Goal: Transaction & Acquisition: Purchase product/service

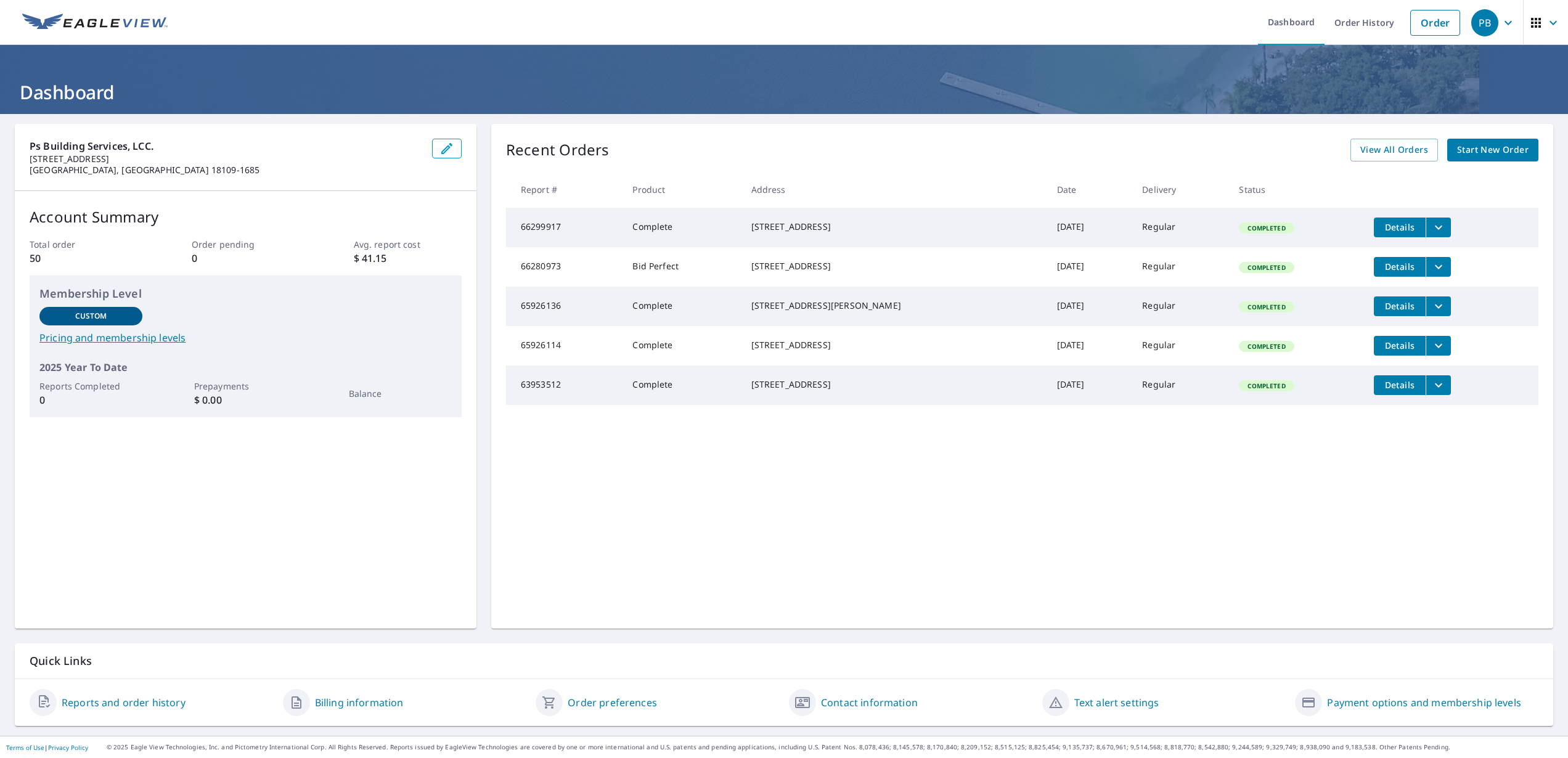
scroll to position [1, 0]
click at [1519, 154] on span "Start New Order" at bounding box center [1492, 150] width 71 height 15
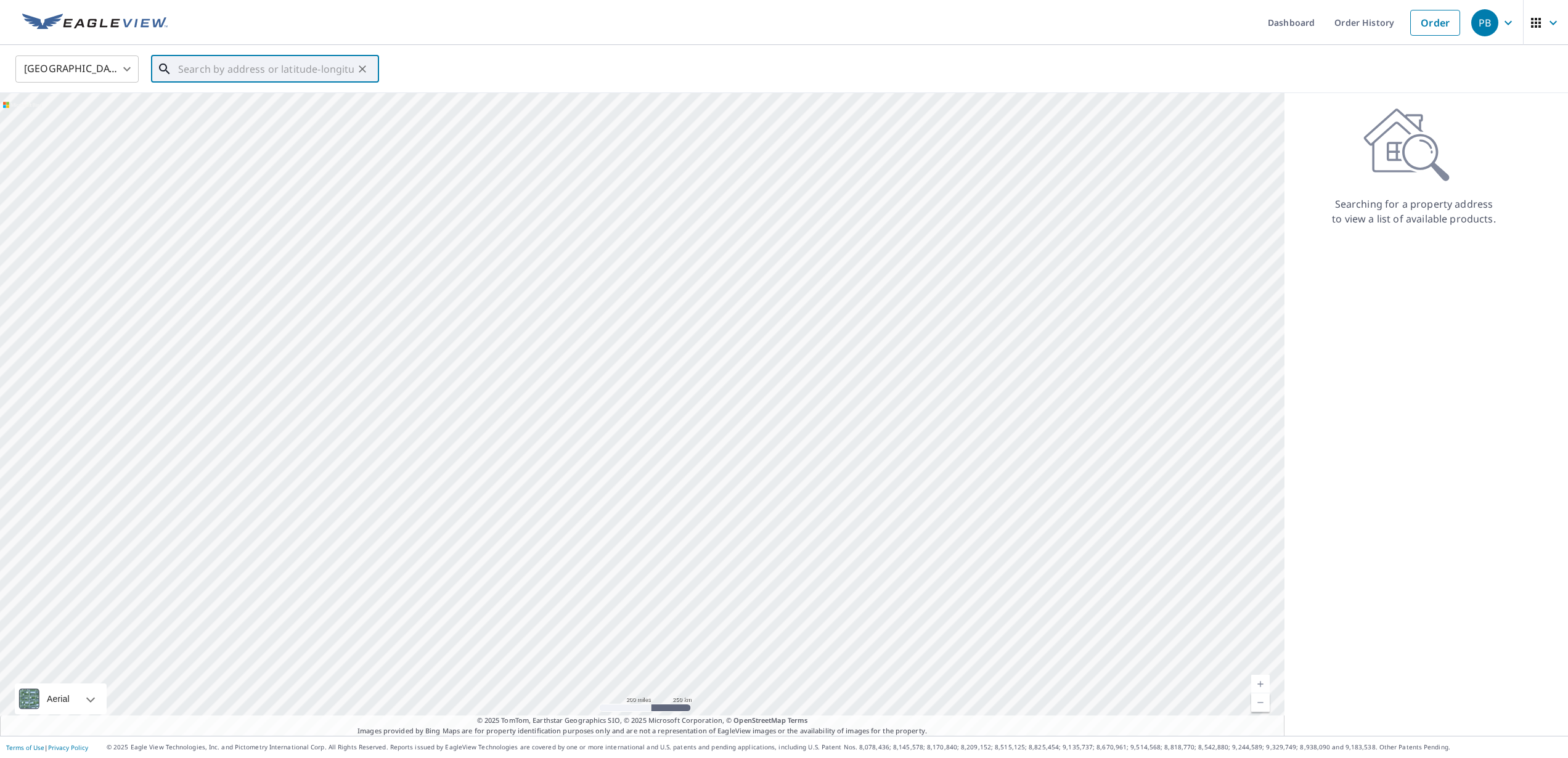
click at [258, 75] on input "text" at bounding box center [266, 69] width 175 height 34
click at [242, 117] on p "[GEOGRAPHIC_DATA], [GEOGRAPHIC_DATA] 18017" at bounding box center [272, 124] width 193 height 24
type input "2015 [GEOGRAPHIC_DATA]"
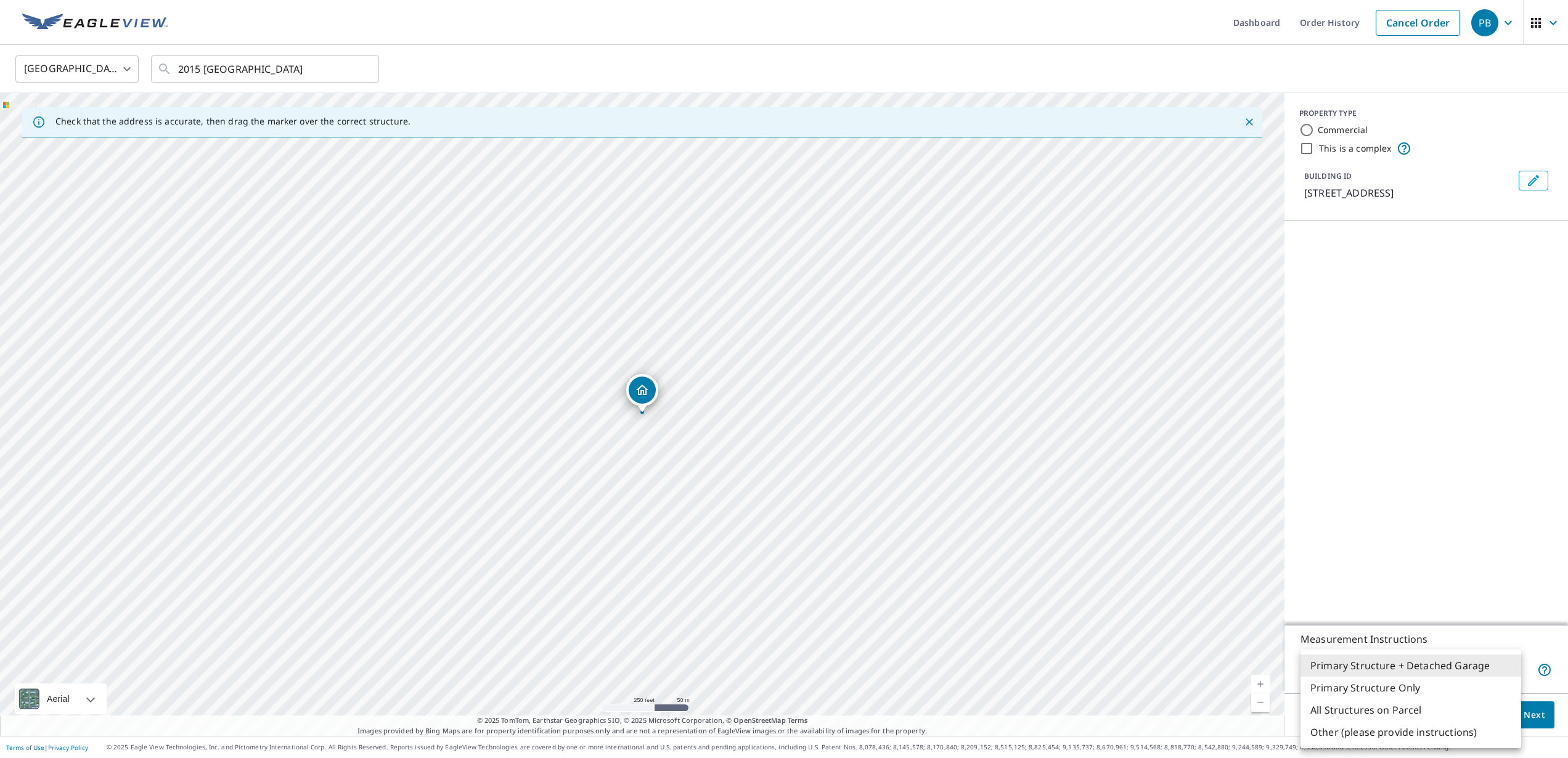
click at [1509, 674] on body "PB PB Dashboard Order History Cancel Order PB [GEOGRAPHIC_DATA] [GEOGRAPHIC_DAT…" at bounding box center [784, 379] width 1568 height 758
click at [1456, 670] on li "Primary Structure + Detached Garage" at bounding box center [1411, 666] width 220 height 23
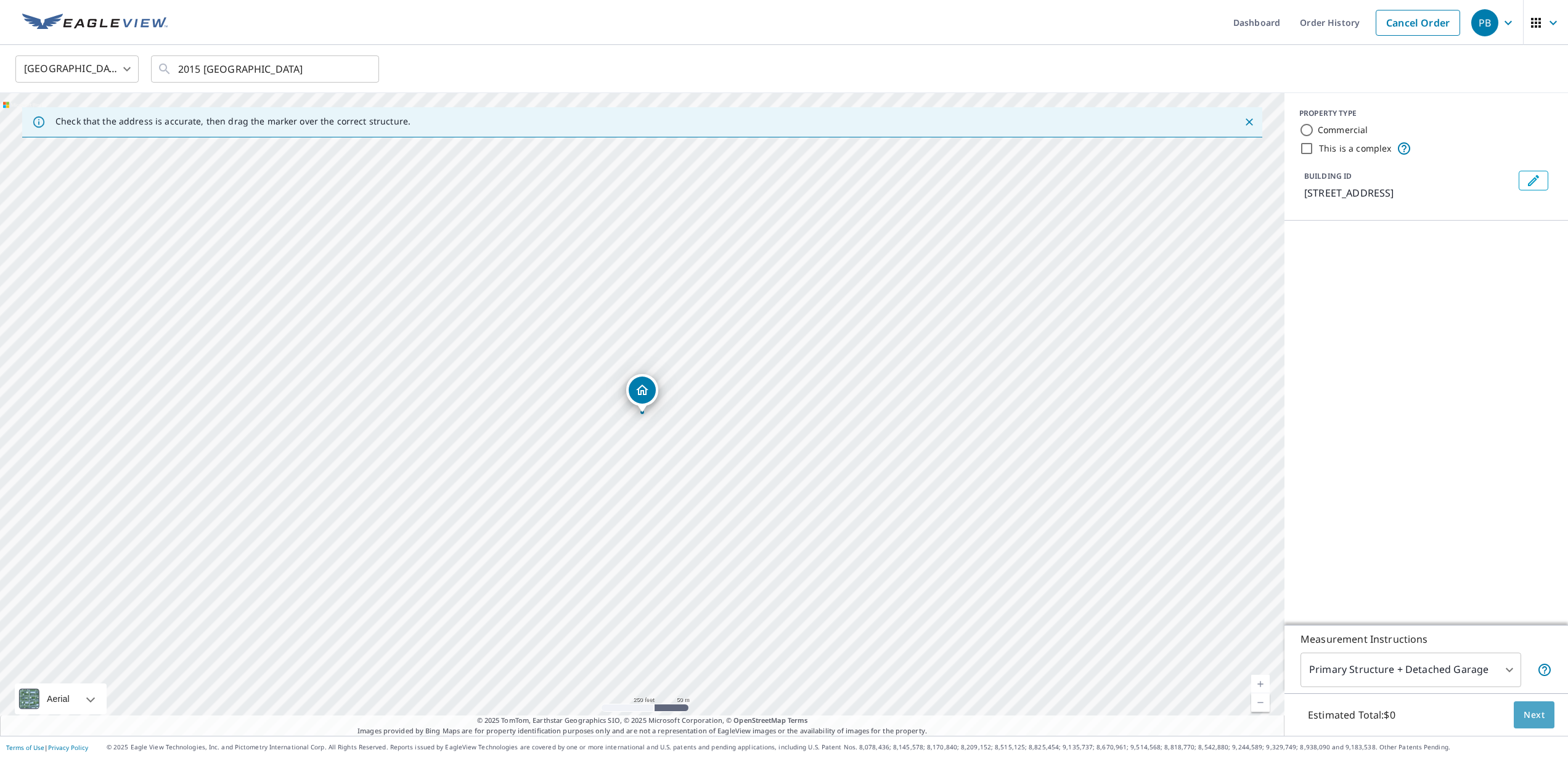
click at [1537, 723] on button "Next" at bounding box center [1534, 716] width 41 height 28
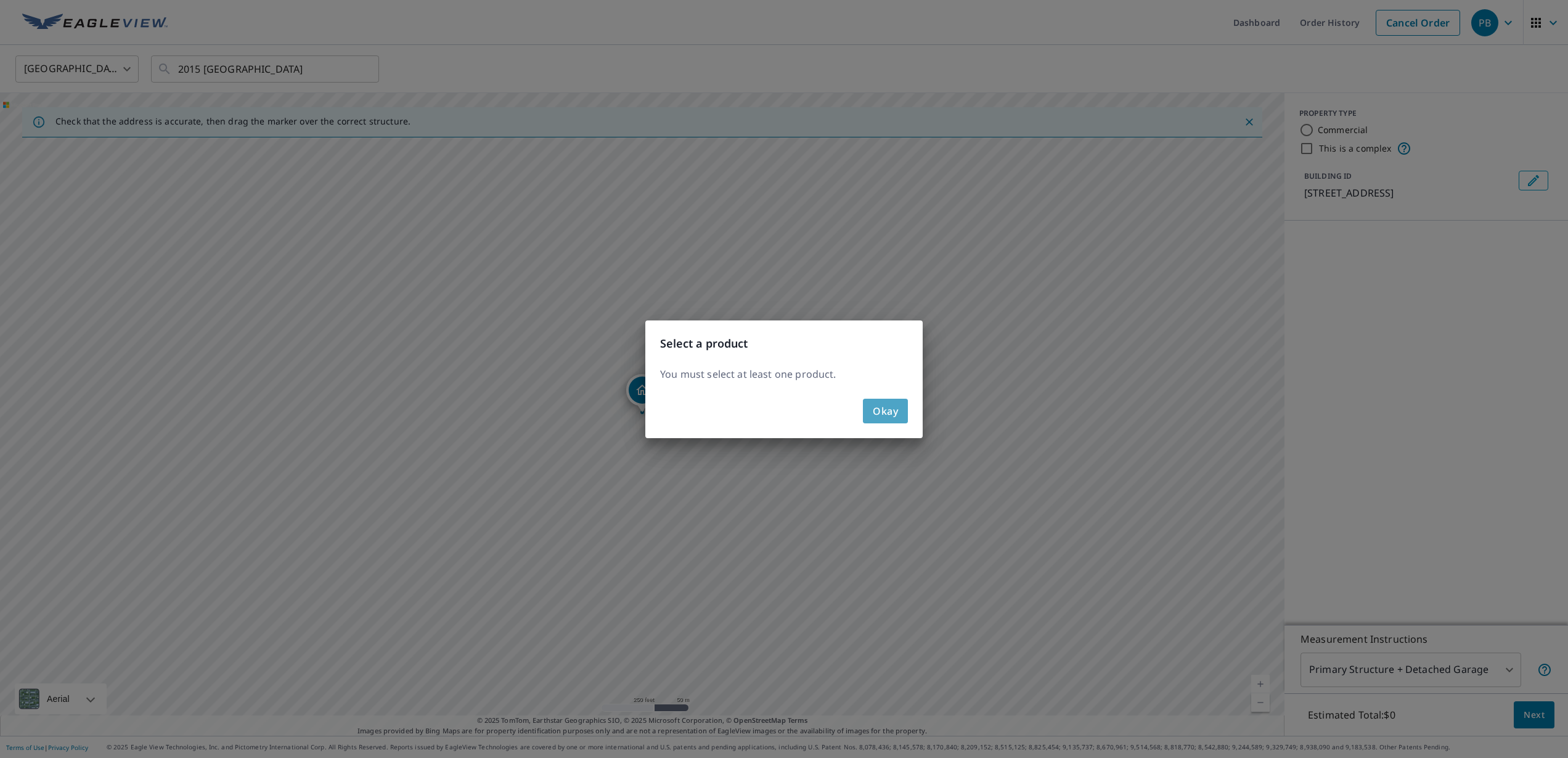
click at [901, 409] on button "Okay" at bounding box center [885, 411] width 45 height 24
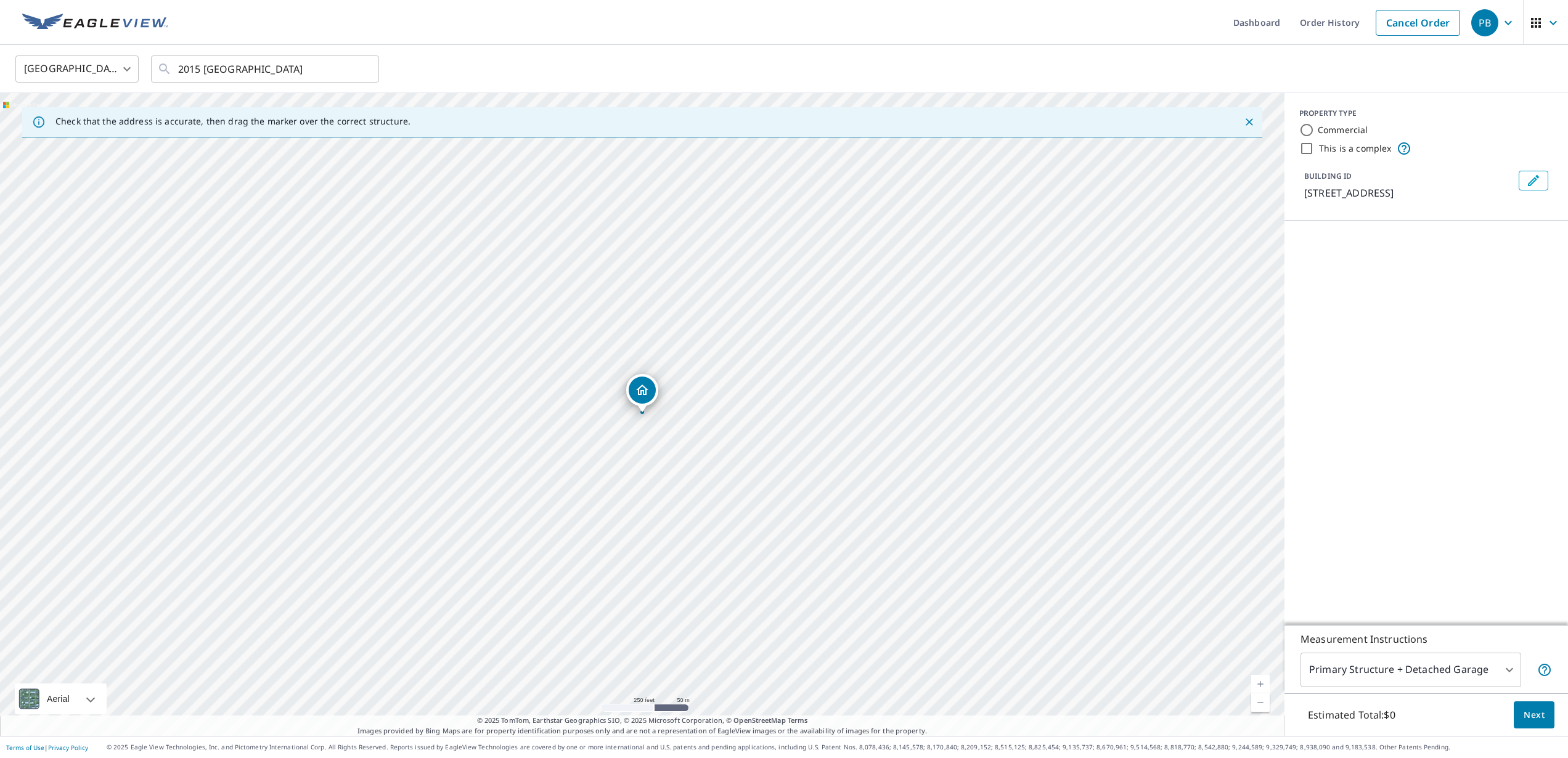
click at [1309, 129] on input "Commercial" at bounding box center [1307, 130] width 14 height 14
radio input "true"
type input "4"
click at [1536, 713] on span "Next" at bounding box center [1534, 715] width 21 height 15
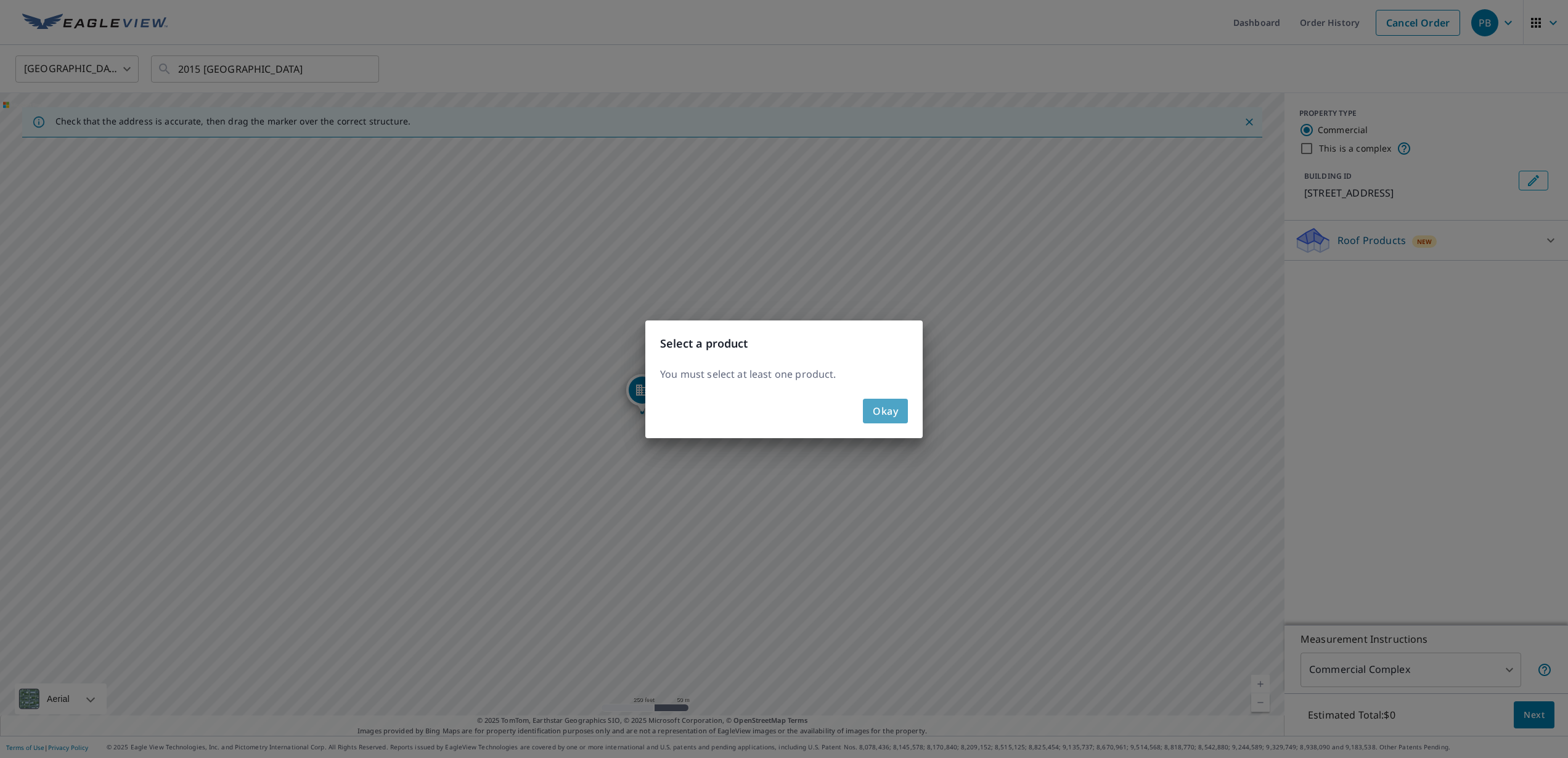
click at [905, 413] on button "Okay" at bounding box center [885, 411] width 45 height 24
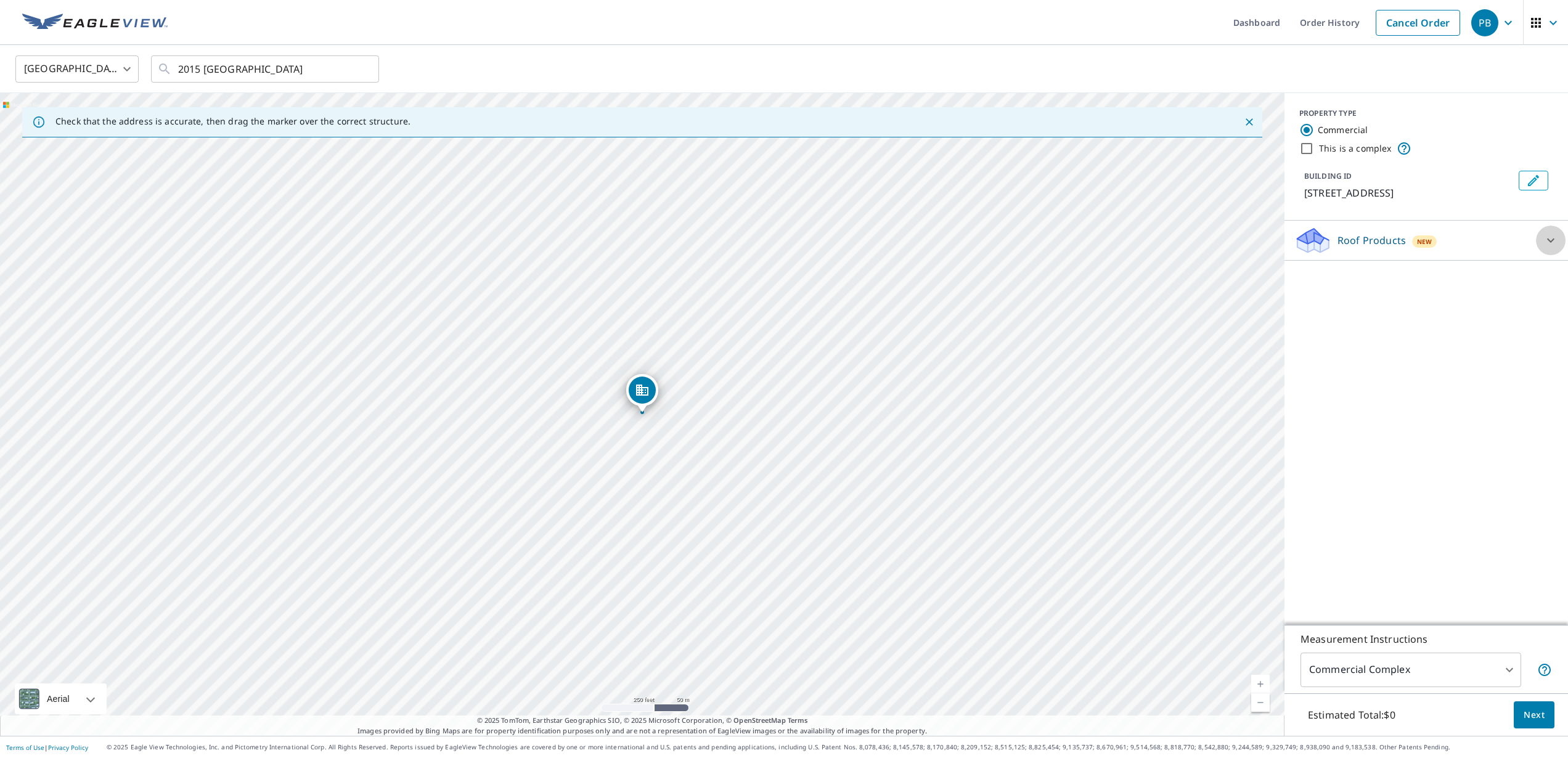
click at [1554, 242] on icon at bounding box center [1551, 240] width 14 height 14
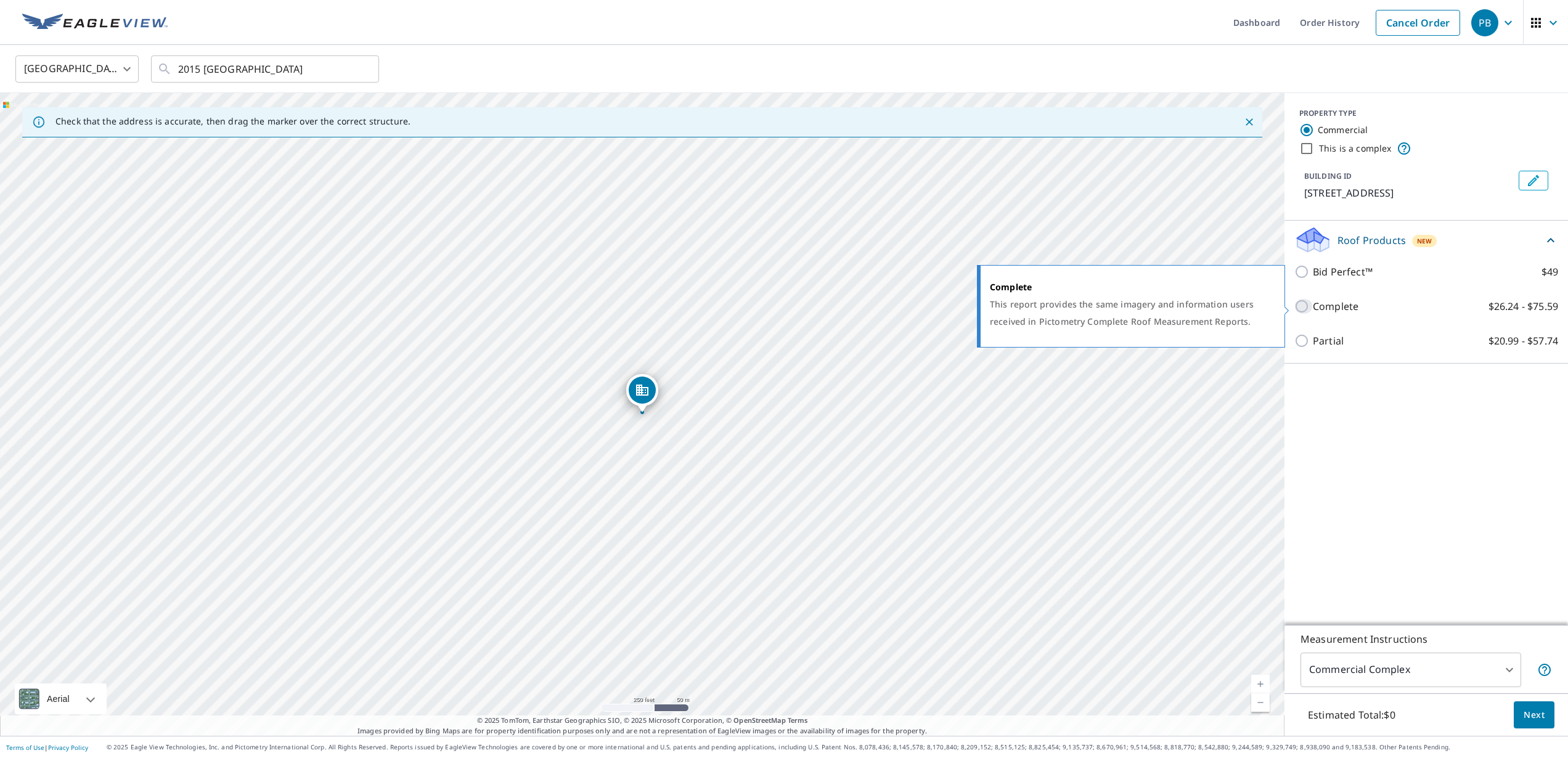
click at [1304, 306] on input "Complete $26.24 - $75.59" at bounding box center [1303, 306] width 18 height 14
checkbox input "true"
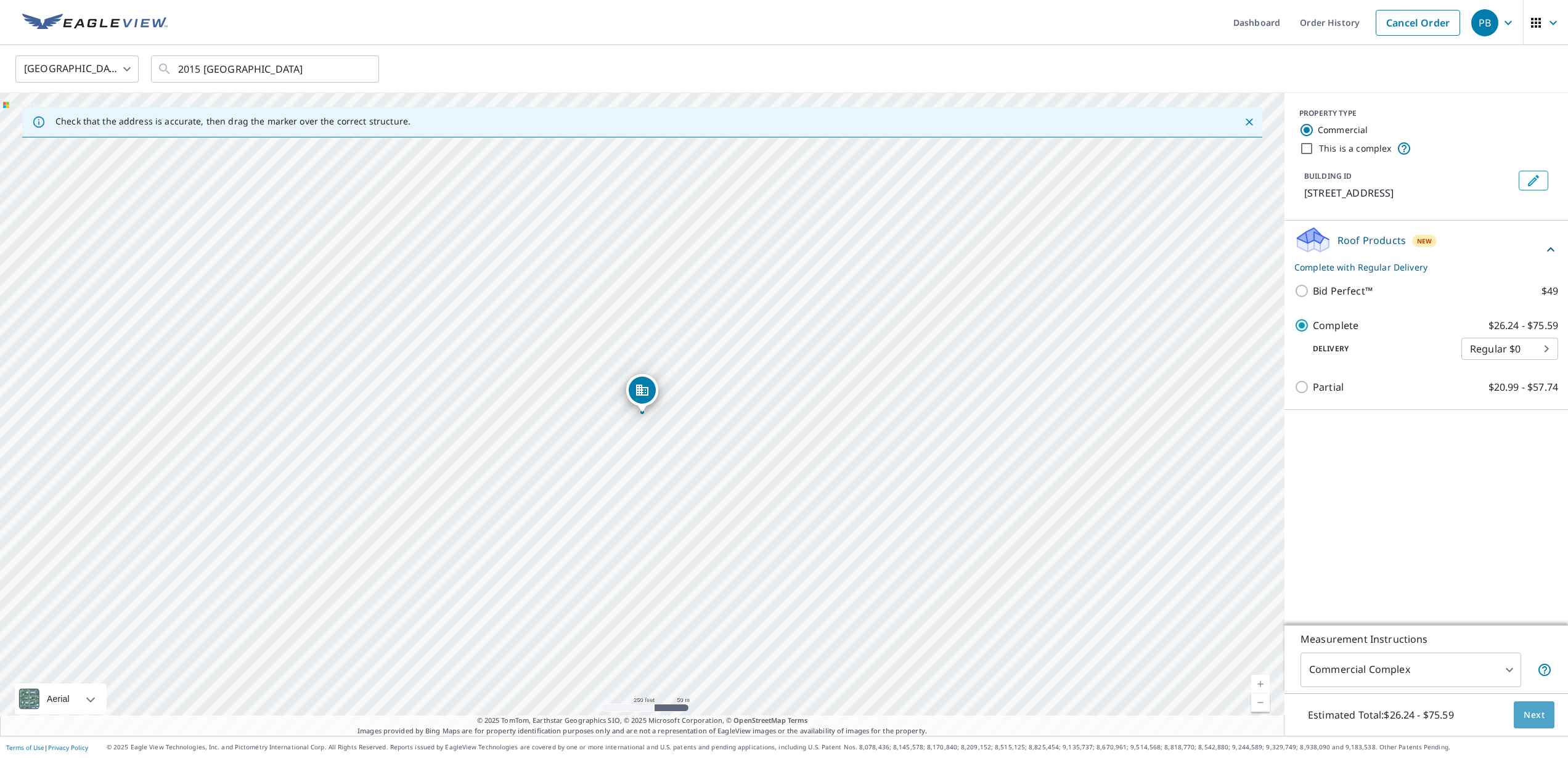
click at [1535, 711] on span "Next" at bounding box center [1534, 715] width 21 height 15
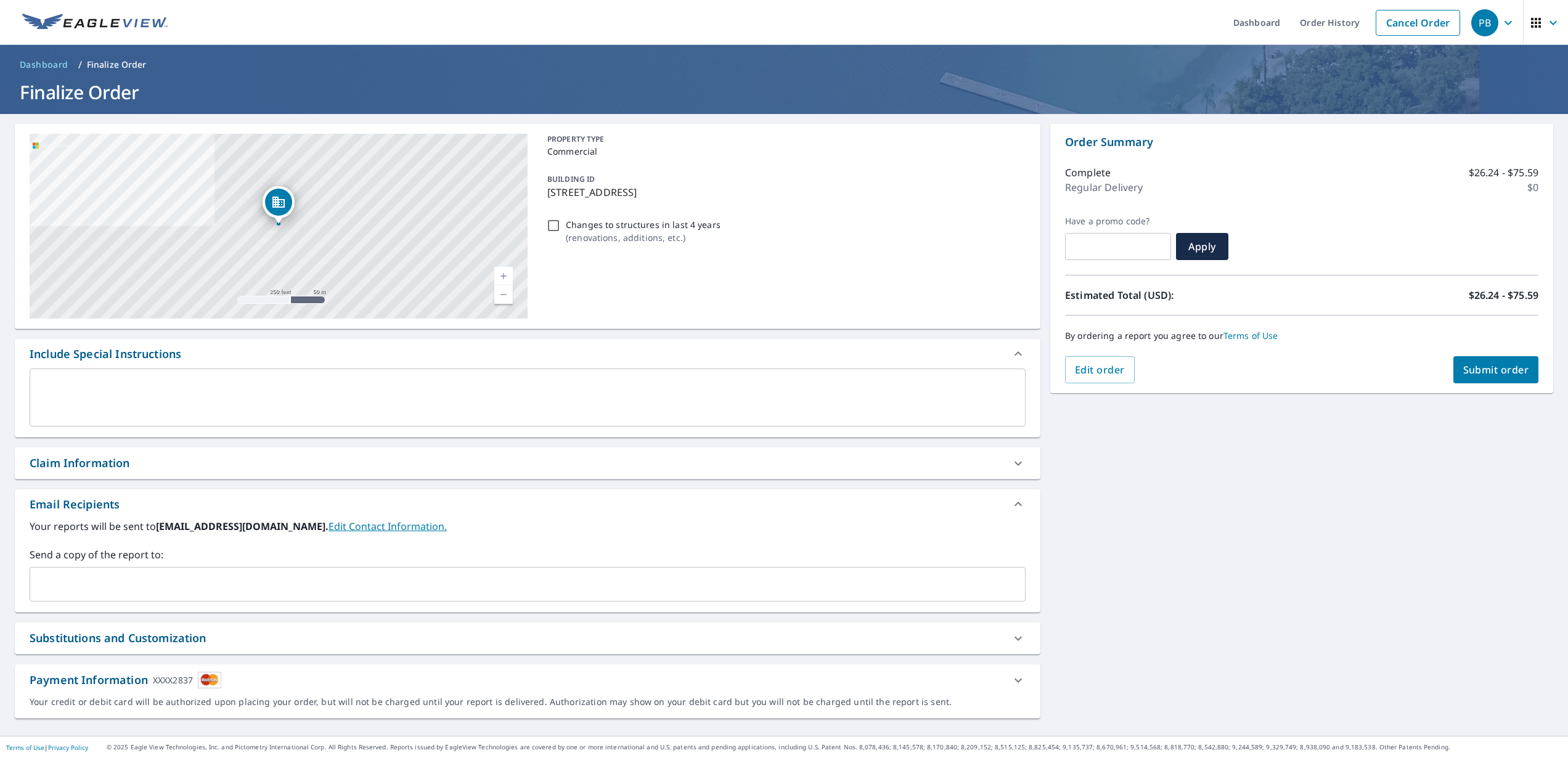
click at [1497, 373] on span "Submit order" at bounding box center [1496, 370] width 66 height 14
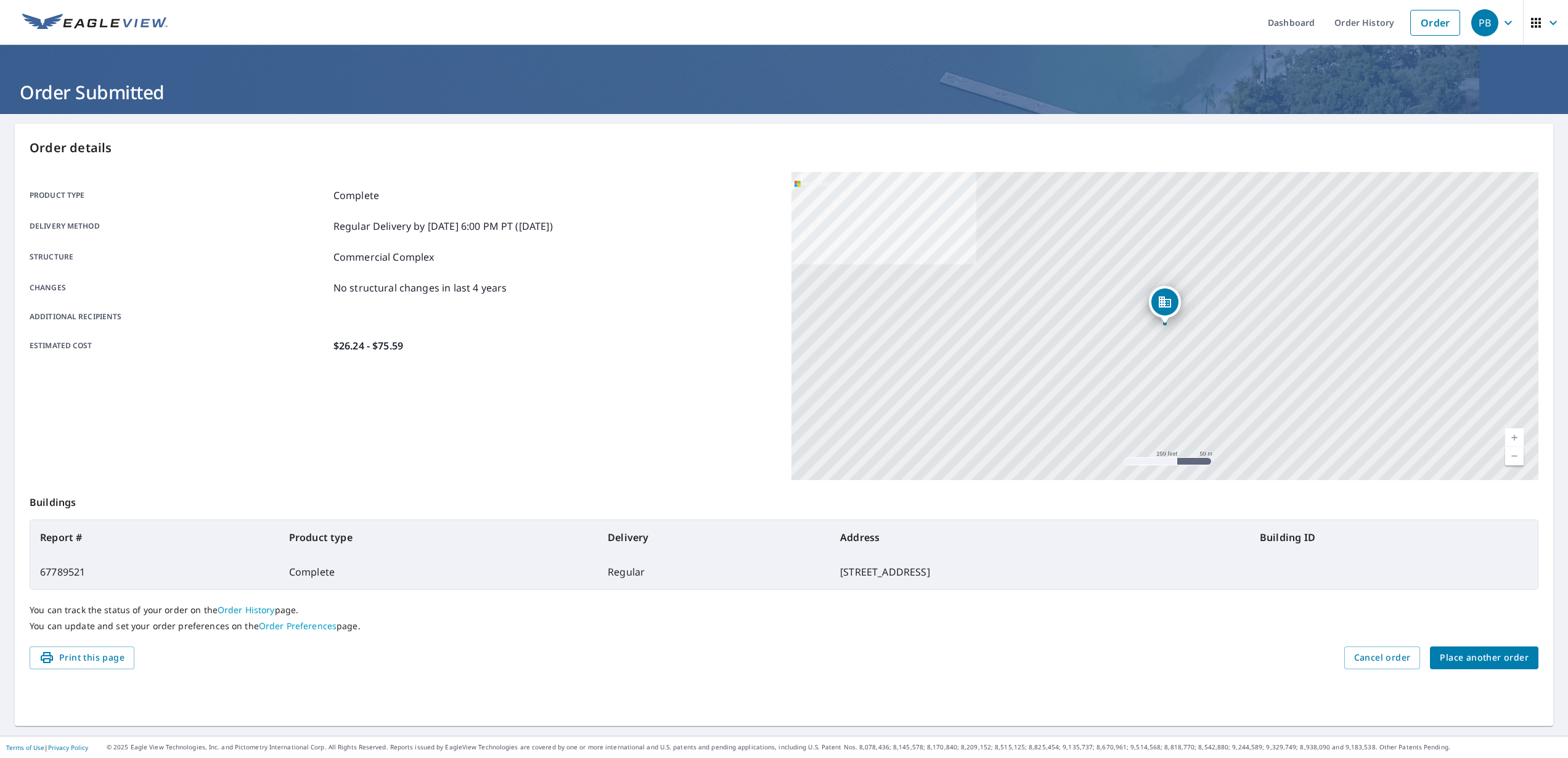
click at [1511, 24] on icon "button" at bounding box center [1508, 23] width 14 height 14
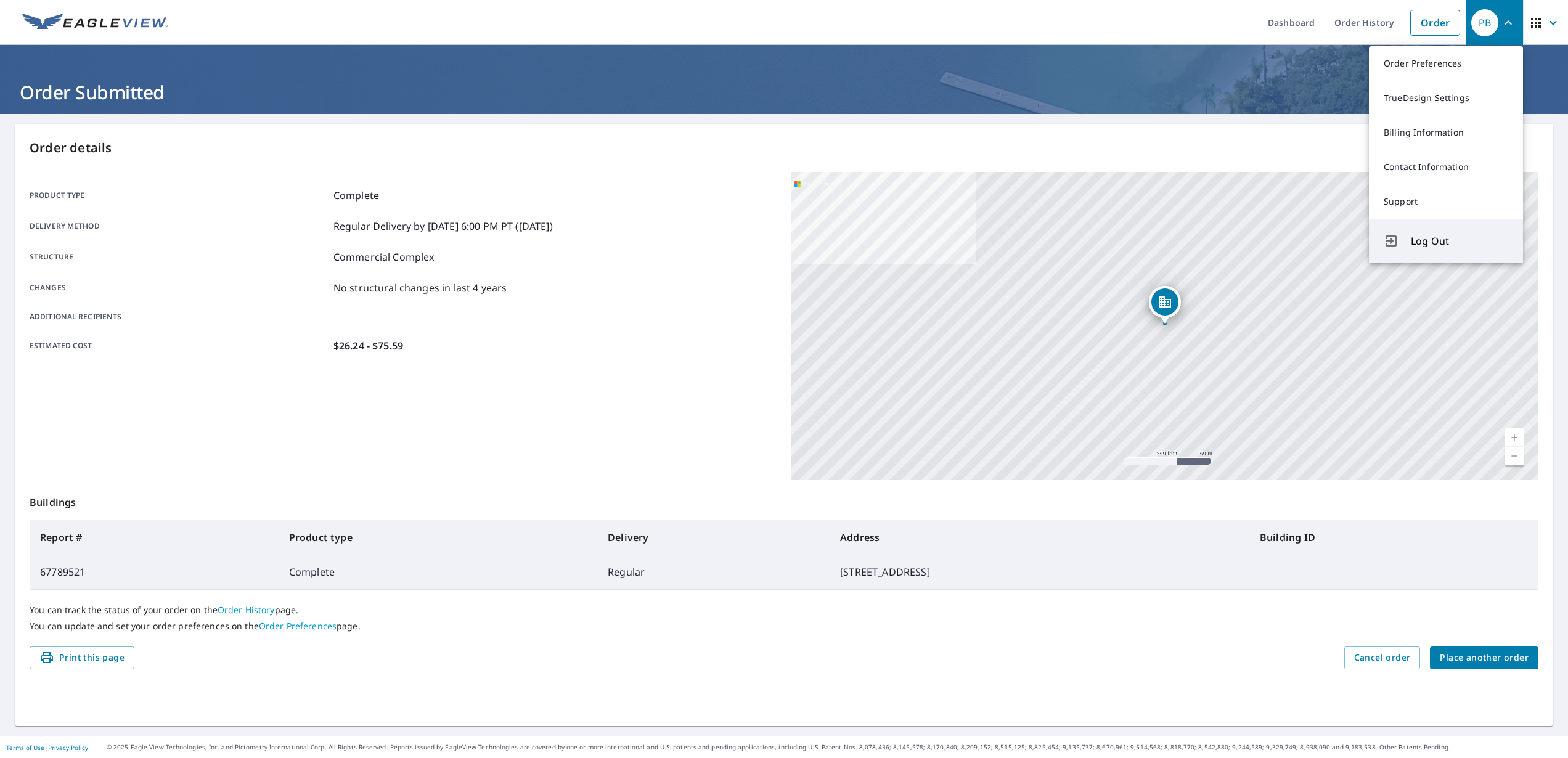
click at [1455, 242] on span "Log Out" at bounding box center [1460, 241] width 98 height 14
